Goal: Register for event/course

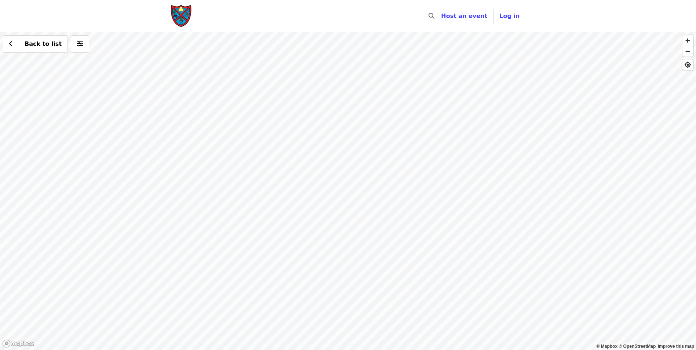
drag, startPoint x: 459, startPoint y: 272, endPoint x: 384, endPoint y: 202, distance: 102.6
click at [385, 202] on div "Back to list" at bounding box center [348, 191] width 696 height 318
drag, startPoint x: 233, startPoint y: 206, endPoint x: 426, endPoint y: 308, distance: 217.6
click at [426, 308] on div "Back to list" at bounding box center [348, 191] width 696 height 318
drag, startPoint x: 480, startPoint y: 303, endPoint x: 452, endPoint y: 208, distance: 99.0
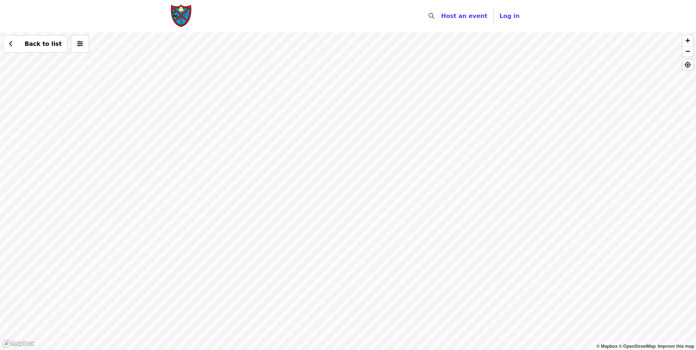
click at [452, 208] on div "Back to list" at bounding box center [348, 191] width 696 height 318
click at [376, 143] on div "Back to list" at bounding box center [348, 191] width 696 height 318
click at [376, 155] on span "See 2 actions at this location" at bounding box center [376, 156] width 96 height 7
click at [365, 212] on div "See 2 actions at this location Back to list" at bounding box center [348, 191] width 696 height 318
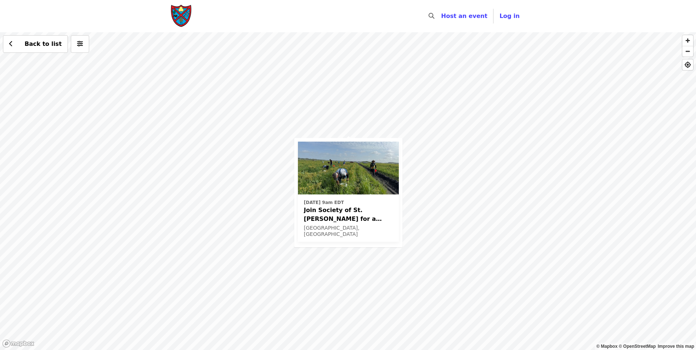
click at [364, 135] on div "Thu, Oct 16 @ 9am EDT Join Society of St. Andrew for a Glean in Mt. Dora , FL✨ …" at bounding box center [348, 191] width 696 height 318
